Goal: Information Seeking & Learning: Learn about a topic

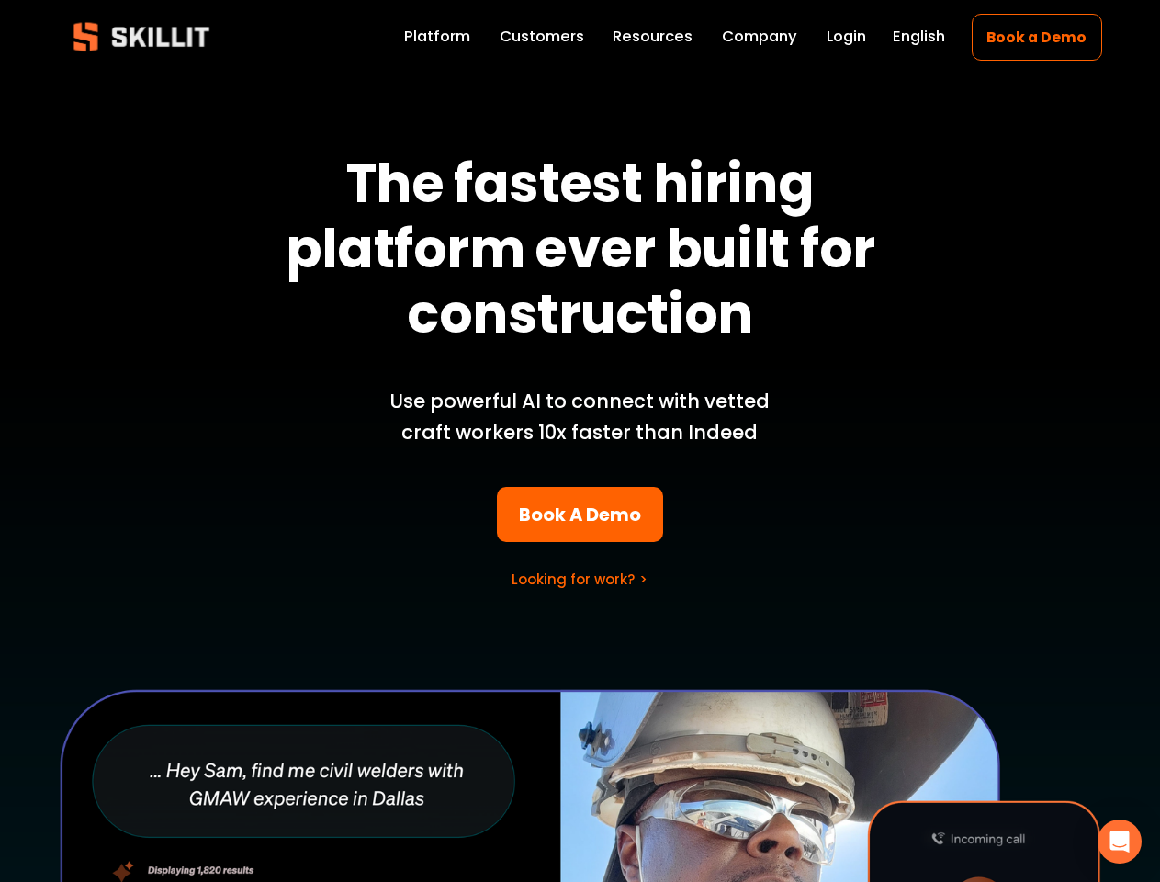
click at [580, 441] on p "Use powerful AI to connect with vetted craft workers 10x faster than Indeed" at bounding box center [580, 417] width 429 height 62
click at [1120, 841] on icon "Open Intercom Messenger" at bounding box center [1119, 841] width 19 height 22
